Goal: Navigation & Orientation: Find specific page/section

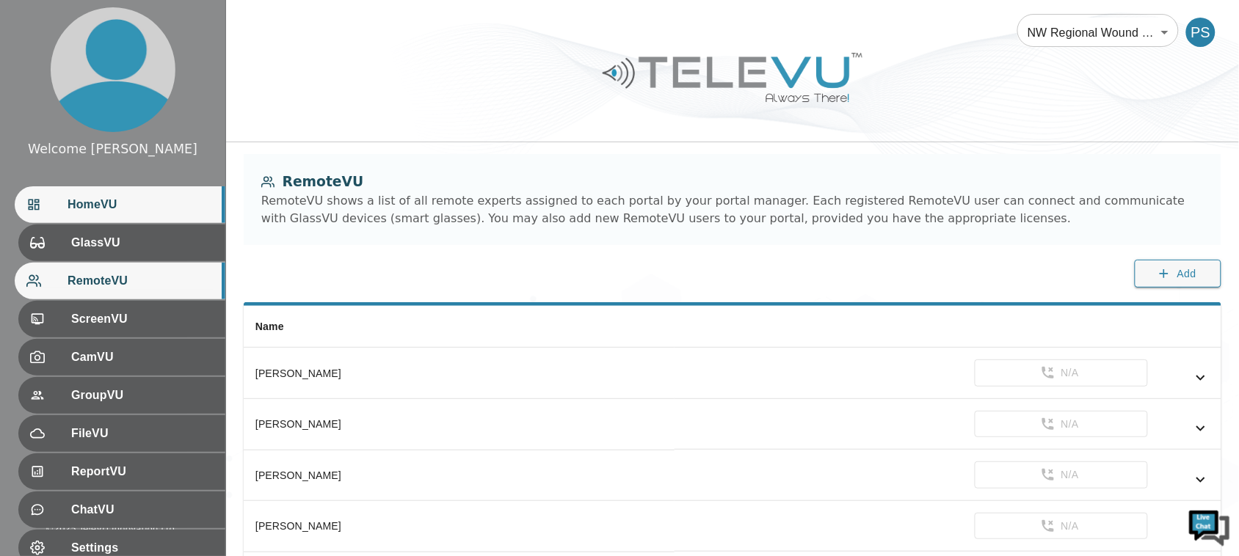
click at [115, 205] on span "HomeVU" at bounding box center [141, 205] width 146 height 18
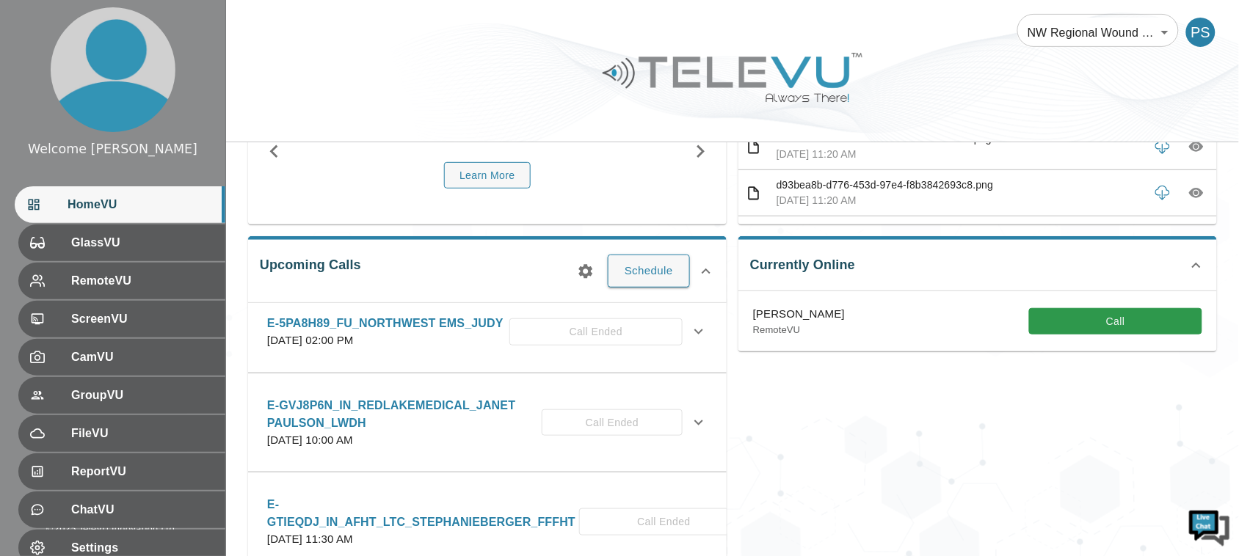
scroll to position [1651, 0]
